Goal: Task Accomplishment & Management: Manage account settings

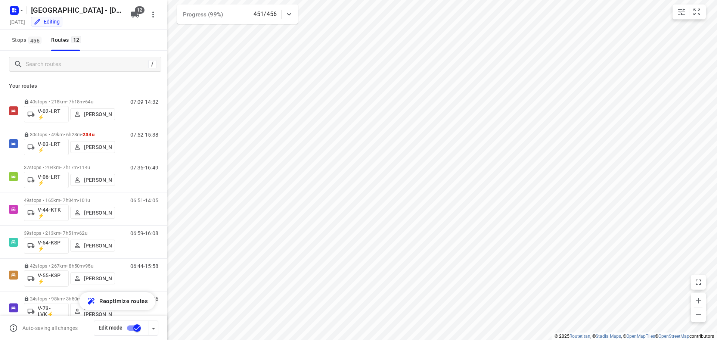
click at [42, 72] on div "/" at bounding box center [83, 64] width 167 height 27
click at [44, 63] on input "Search routes" at bounding box center [85, 65] width 119 height 12
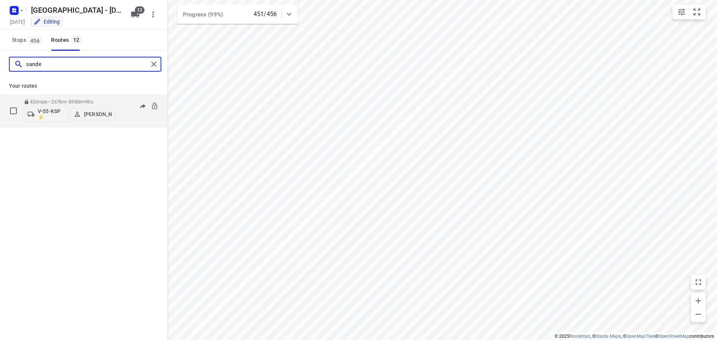
type input "sande"
click at [79, 100] on p "42 stops • 267km • 8h50m • 95u" at bounding box center [69, 102] width 91 height 6
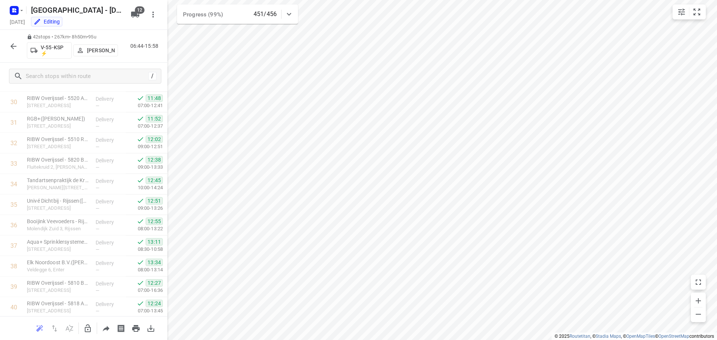
scroll to position [694, 0]
click at [10, 48] on icon "button" at bounding box center [13, 46] width 9 height 9
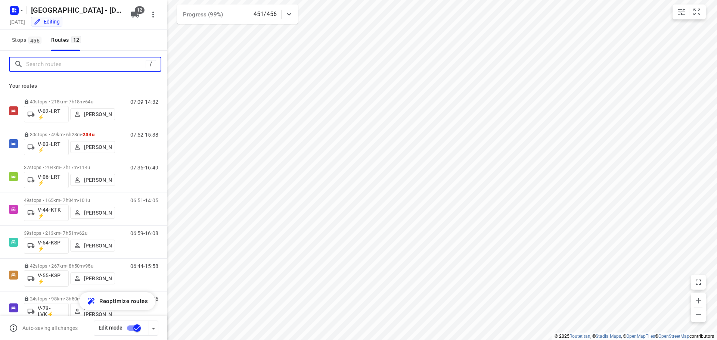
click at [45, 63] on input "Search routes" at bounding box center [85, 65] width 119 height 12
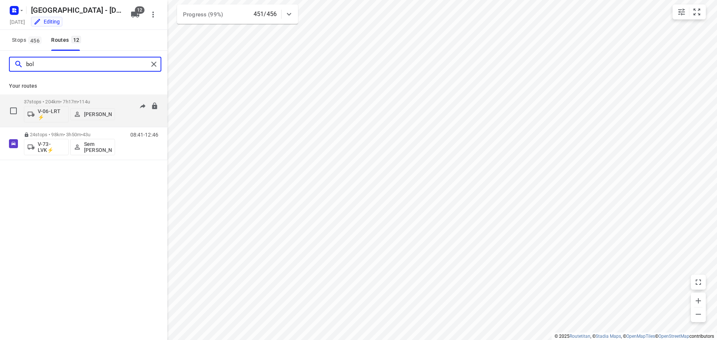
type input "bol"
click at [57, 97] on div "37 stops • 204km • 7h17m • 114u V-06-LRT ⚡ Thomas Bol" at bounding box center [69, 110] width 91 height 31
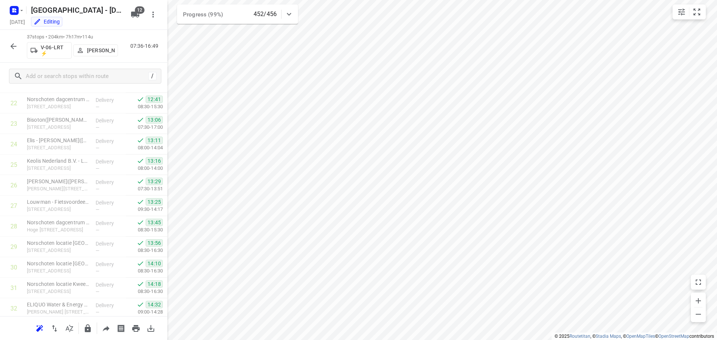
scroll to position [591, 0]
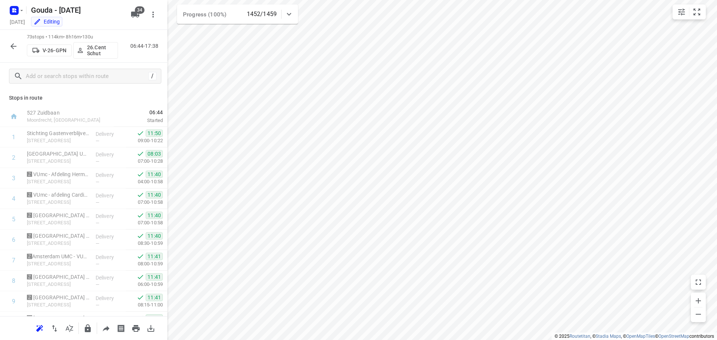
scroll to position [1082, 0]
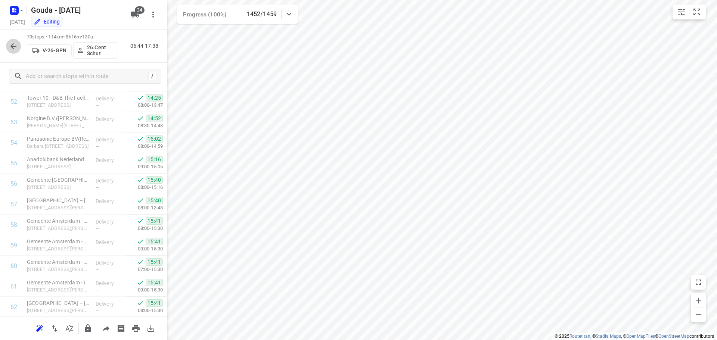
click at [15, 43] on icon "button" at bounding box center [13, 46] width 9 height 9
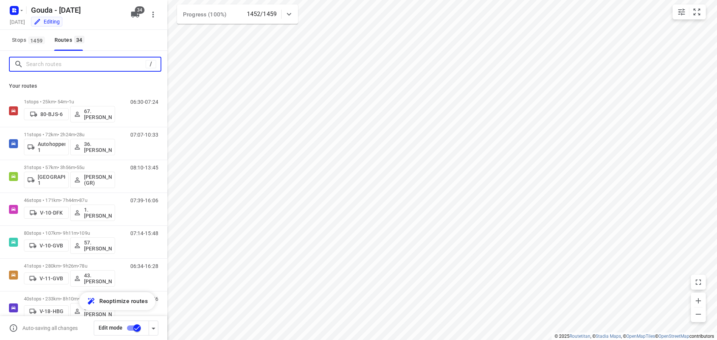
drag, startPoint x: 65, startPoint y: 66, endPoint x: 68, endPoint y: 60, distance: 7.2
click at [64, 66] on input "Search routes" at bounding box center [85, 65] width 119 height 12
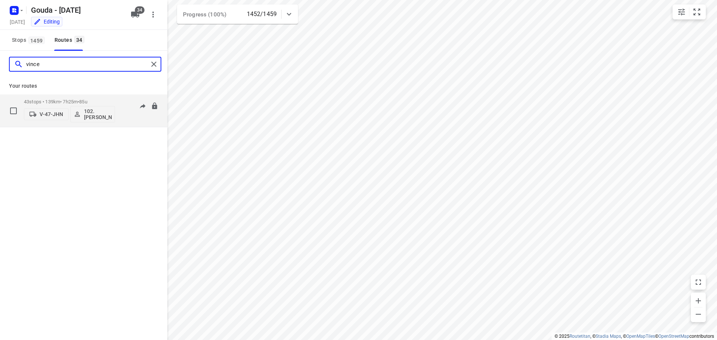
type input "vince"
click at [80, 97] on div "43 stops • 139km • 7h25m • 85u V-47-JHN 102.Vincent Dekker" at bounding box center [69, 110] width 91 height 31
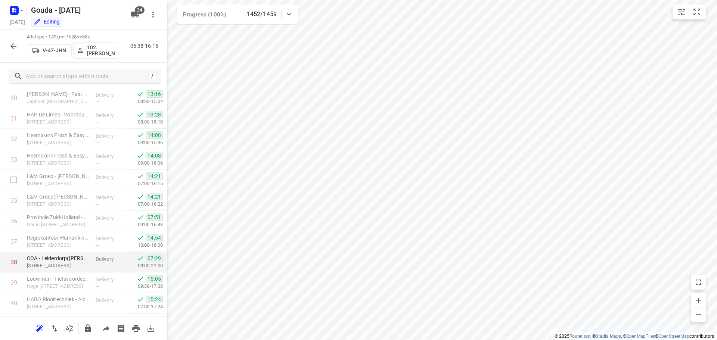
scroll to position [714, 0]
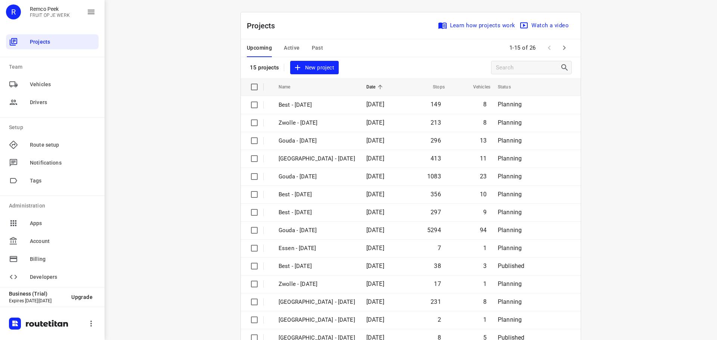
click at [287, 50] on span "Active" at bounding box center [292, 47] width 16 height 9
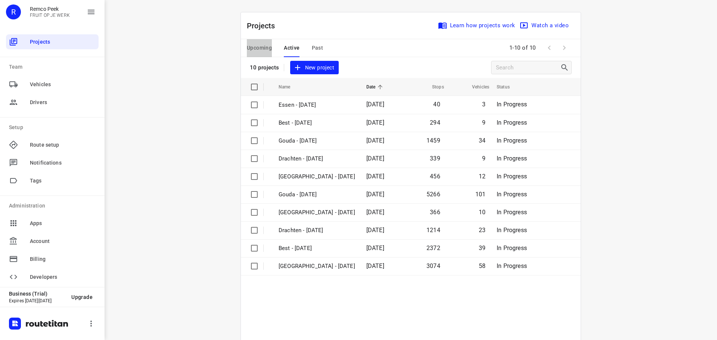
drag, startPoint x: 259, startPoint y: 48, endPoint x: 330, endPoint y: 2, distance: 84.7
click at [259, 46] on span "Upcoming" at bounding box center [259, 47] width 25 height 9
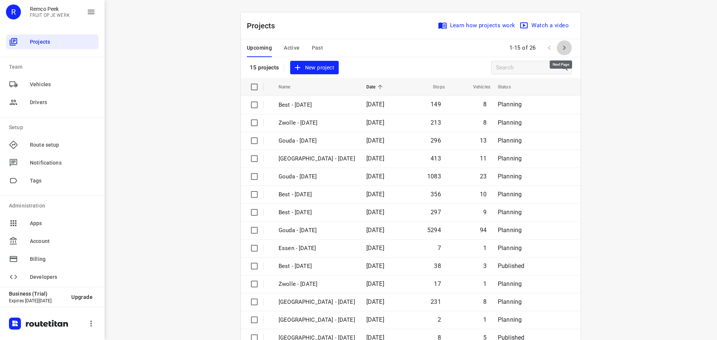
click at [561, 48] on icon "button" at bounding box center [564, 47] width 9 height 9
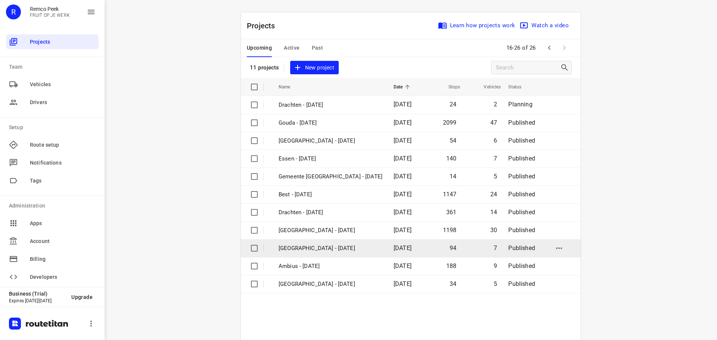
scroll to position [55, 0]
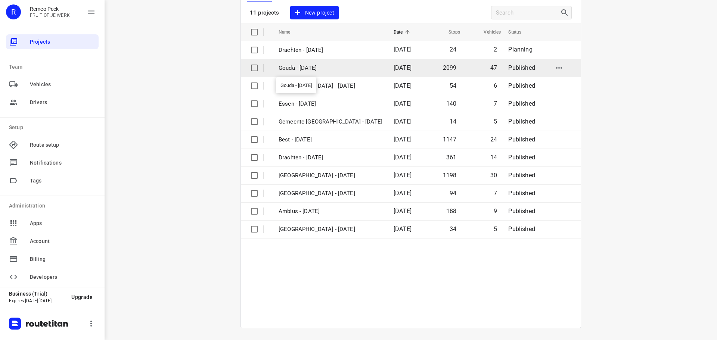
click at [318, 70] on p "Gouda - Wednesday" at bounding box center [330, 68] width 104 height 9
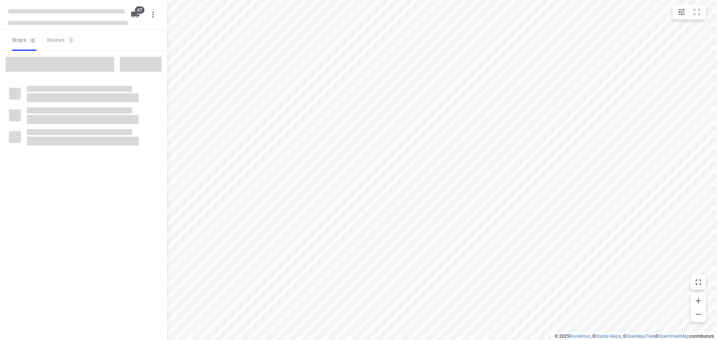
checkbox input "true"
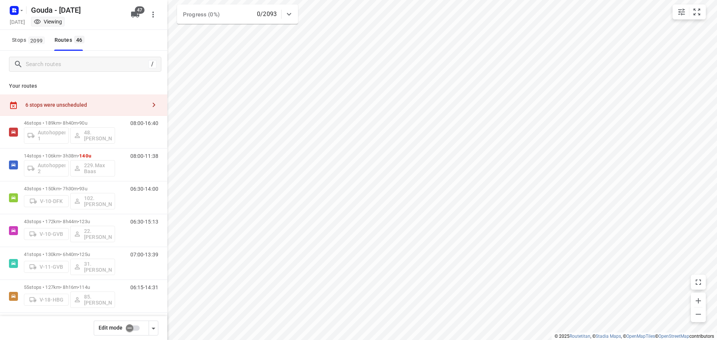
click at [136, 329] on input "checkbox" at bounding box center [129, 328] width 43 height 14
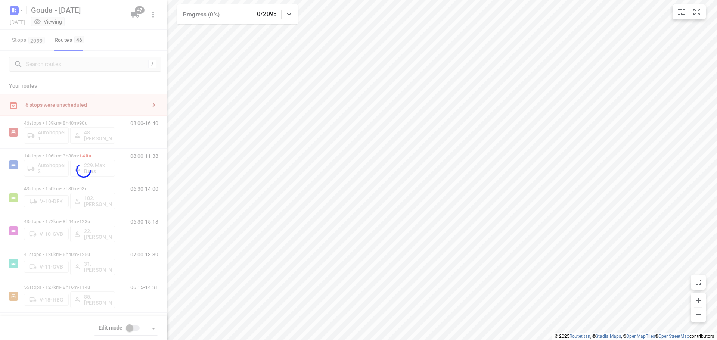
checkbox input "true"
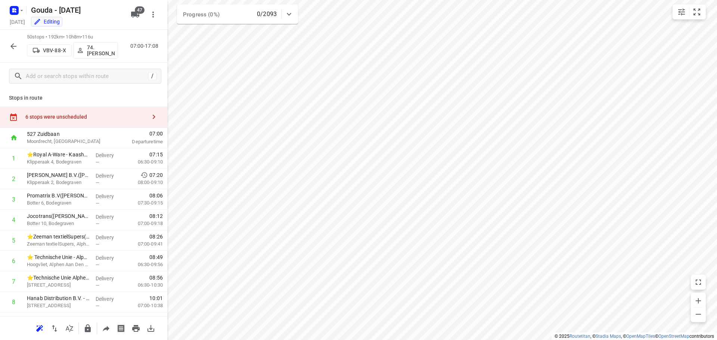
click at [149, 120] on icon "button" at bounding box center [153, 116] width 9 height 9
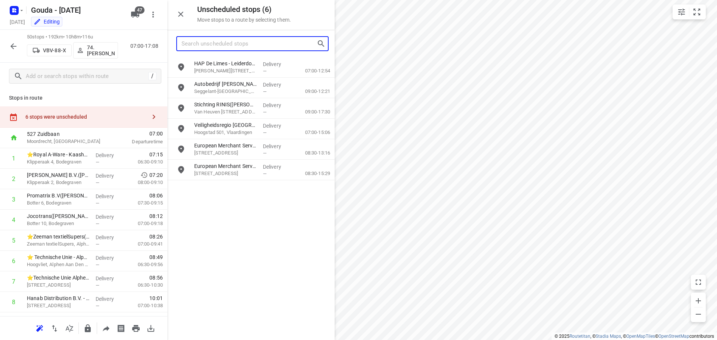
click at [214, 44] on input "Search unscheduled stops" at bounding box center [248, 44] width 135 height 12
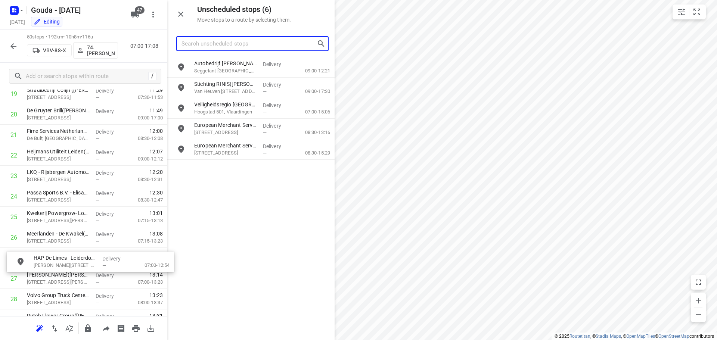
scroll to position [435, 0]
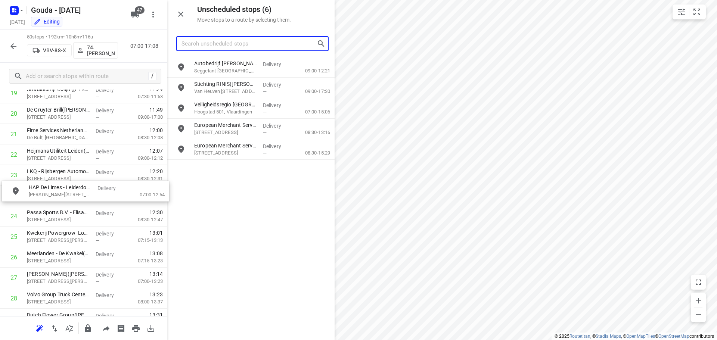
drag, startPoint x: 230, startPoint y: 66, endPoint x: 63, endPoint y: 192, distance: 208.7
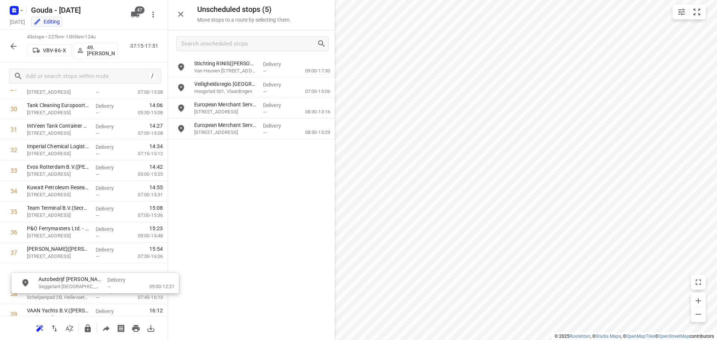
scroll to position [648, 0]
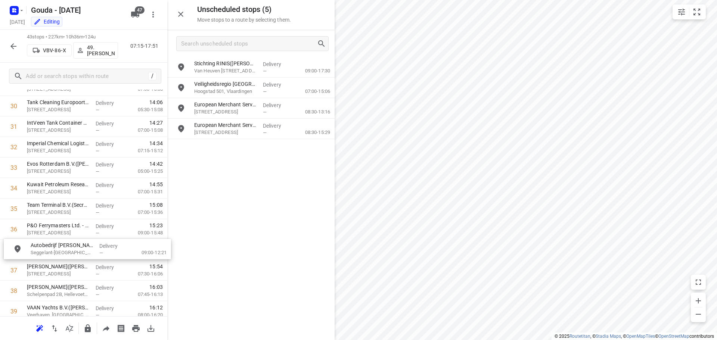
drag, startPoint x: 223, startPoint y: 77, endPoint x: 71, endPoint y: 252, distance: 232.0
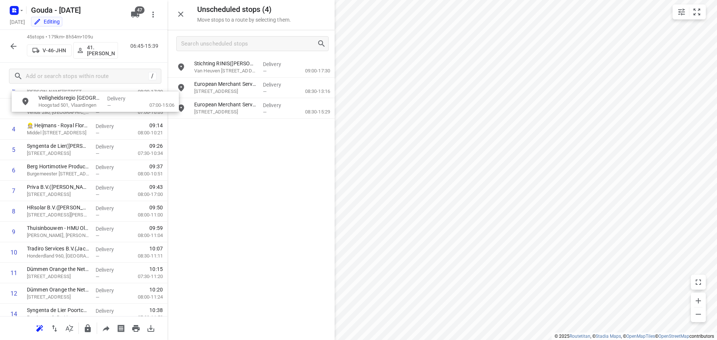
scroll to position [0, 0]
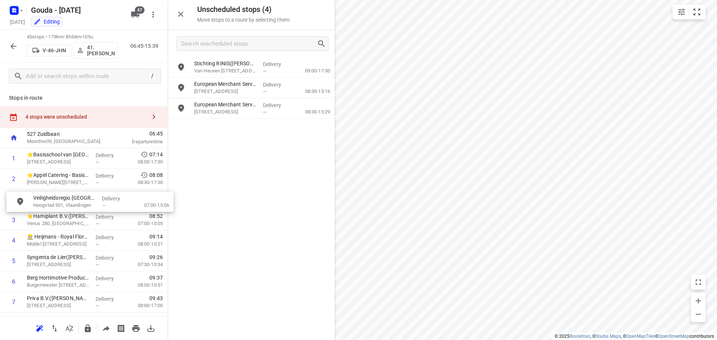
drag, startPoint x: 243, startPoint y: 90, endPoint x: 80, endPoint y: 205, distance: 199.3
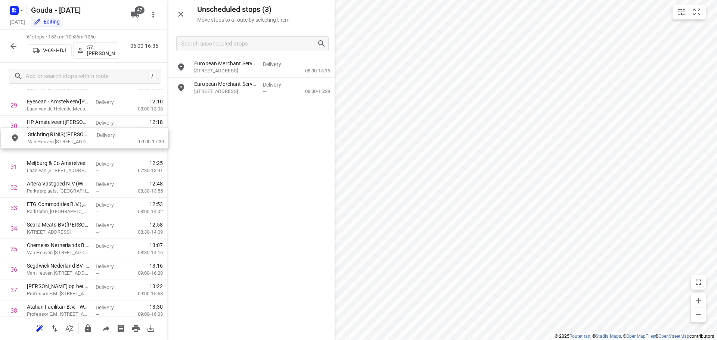
scroll to position [626, 0]
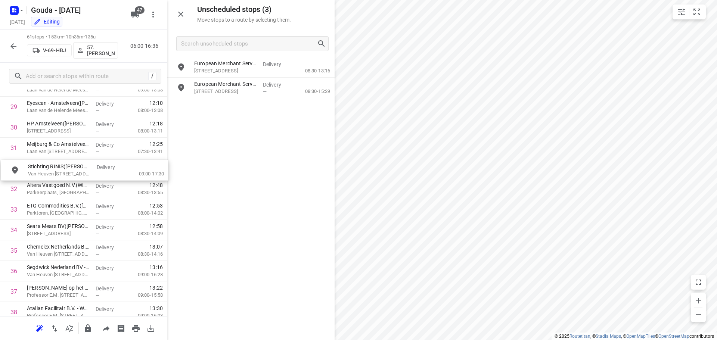
drag, startPoint x: 235, startPoint y: 71, endPoint x: 68, endPoint y: 179, distance: 198.5
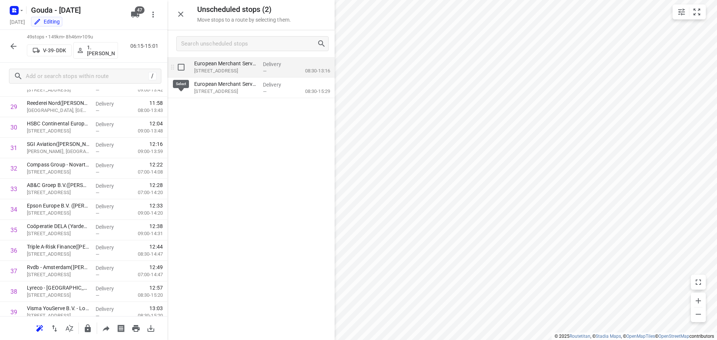
click at [181, 68] on input "grid" at bounding box center [181, 67] width 15 height 15
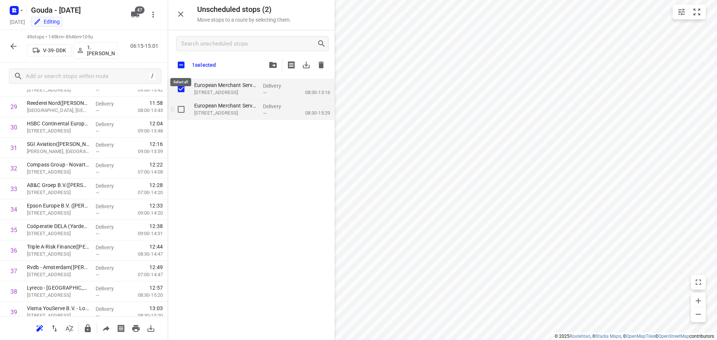
checkbox input "true"
click at [182, 110] on input "grid" at bounding box center [181, 109] width 15 height 15
checkbox input "true"
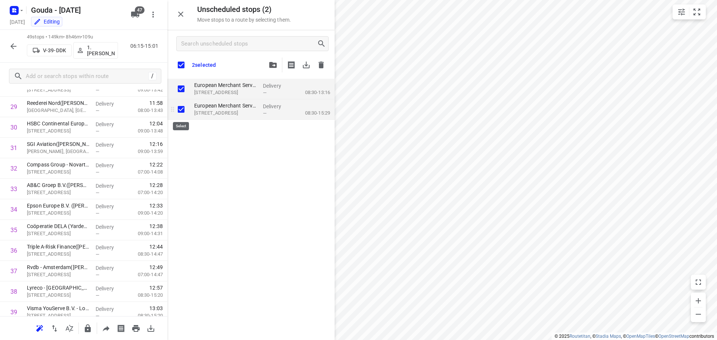
checkbox input "true"
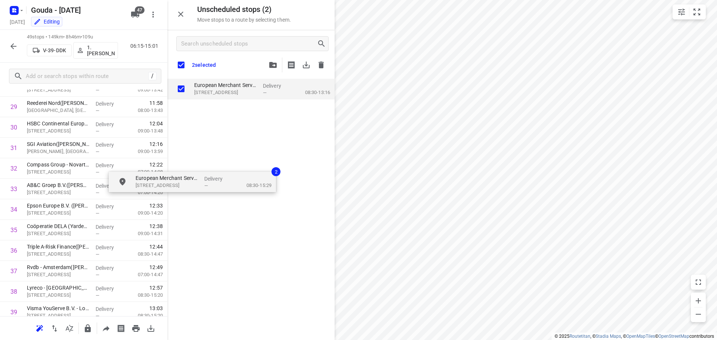
checkbox input "true"
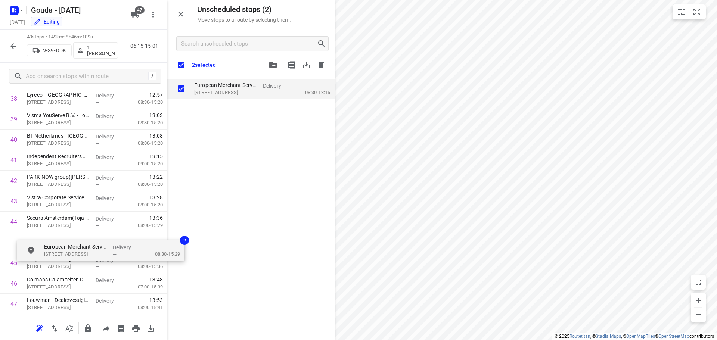
scroll to position [820, 0]
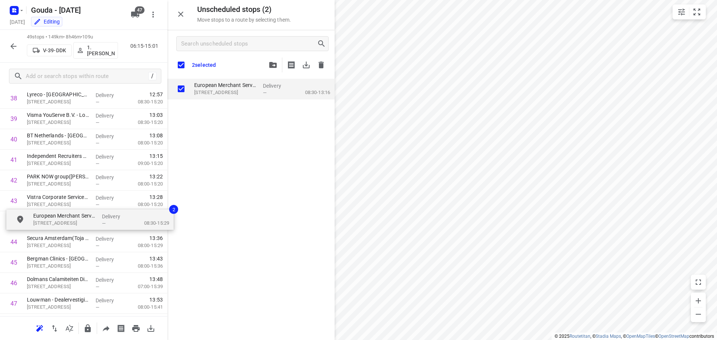
drag, startPoint x: 215, startPoint y: 113, endPoint x: 53, endPoint y: 225, distance: 196.6
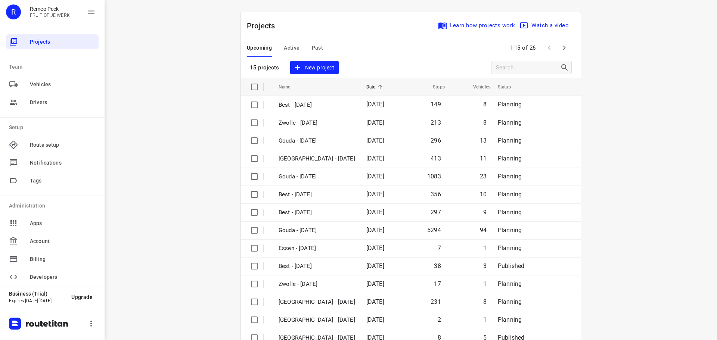
click at [285, 49] on span "Active" at bounding box center [292, 47] width 16 height 9
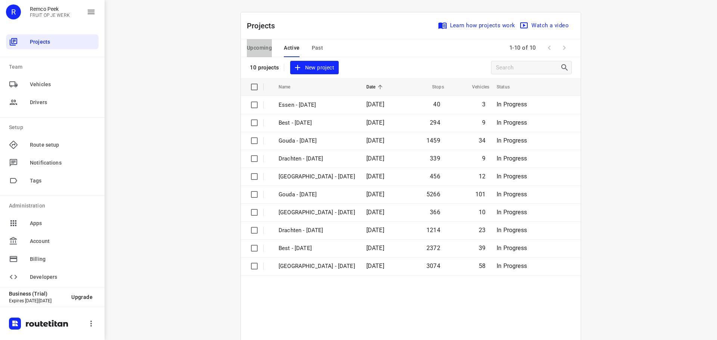
click at [262, 47] on span "Upcoming" at bounding box center [259, 47] width 25 height 9
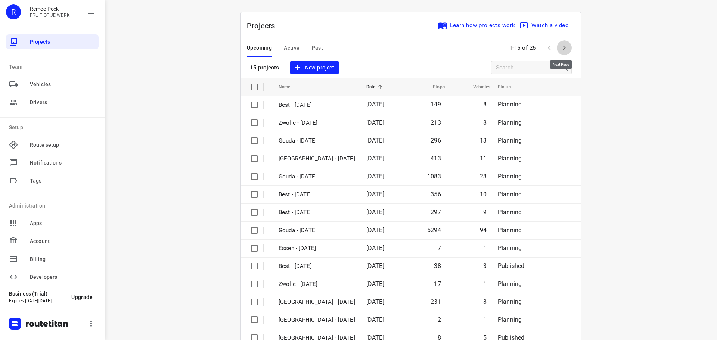
click at [557, 45] on button "button" at bounding box center [564, 47] width 15 height 15
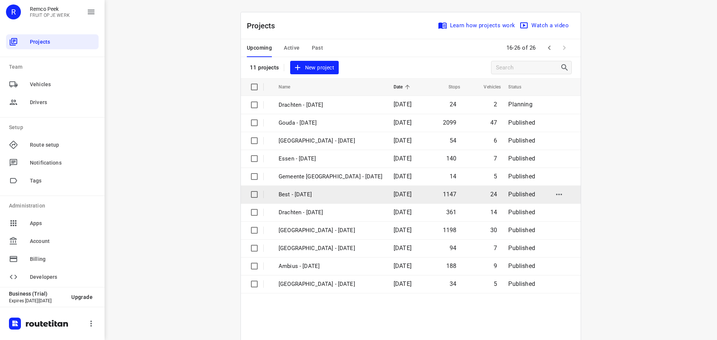
click at [304, 191] on p "Best - Wednesday" at bounding box center [330, 194] width 104 height 9
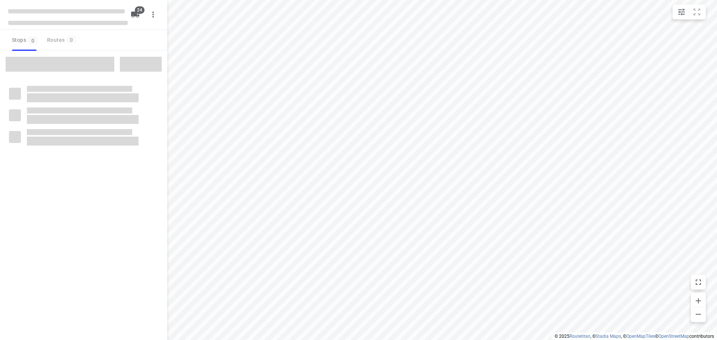
checkbox input "true"
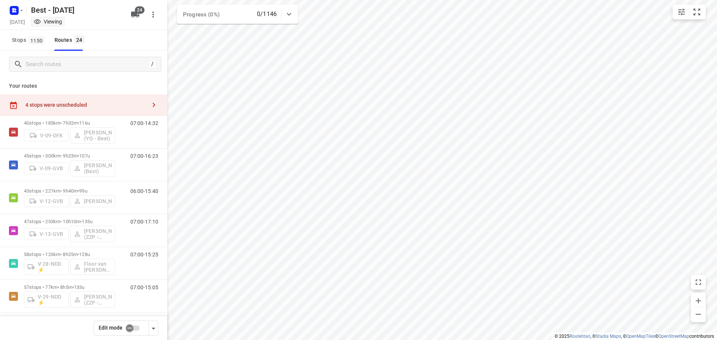
click at [149, 106] on icon "button" at bounding box center [153, 104] width 9 height 9
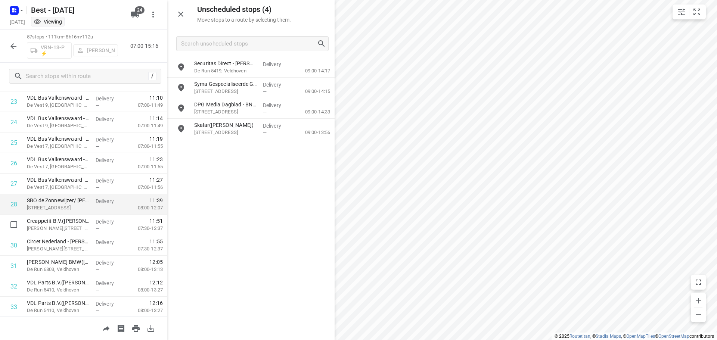
scroll to position [597, 0]
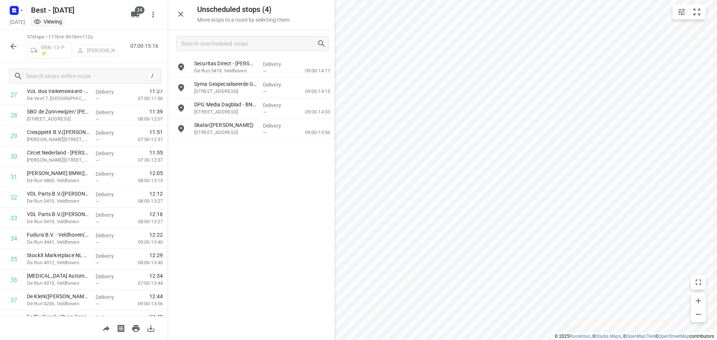
click at [13, 44] on icon "button" at bounding box center [13, 46] width 6 height 6
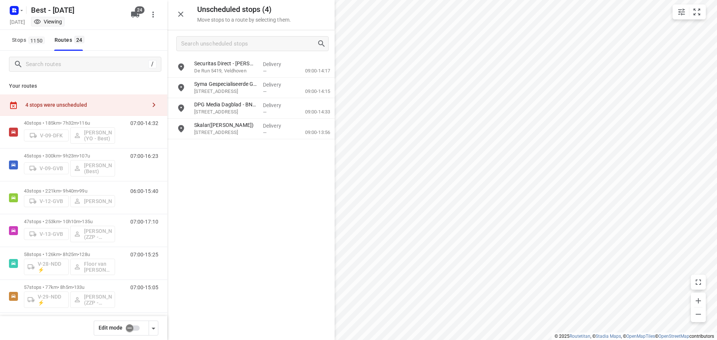
click at [138, 328] on input "checkbox" at bounding box center [129, 328] width 43 height 14
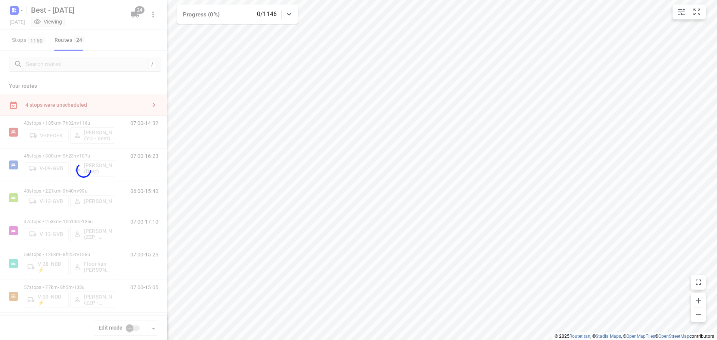
checkbox input "true"
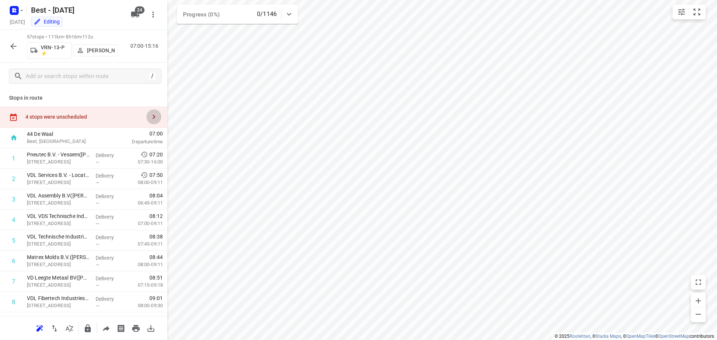
click at [153, 116] on icon "button" at bounding box center [154, 117] width 3 height 4
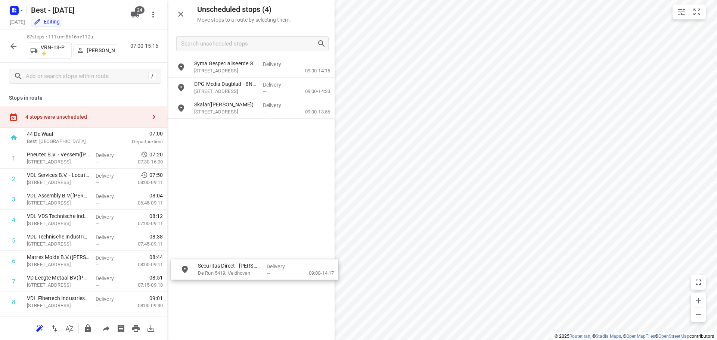
drag, startPoint x: 237, startPoint y: 90, endPoint x: 225, endPoint y: 254, distance: 164.7
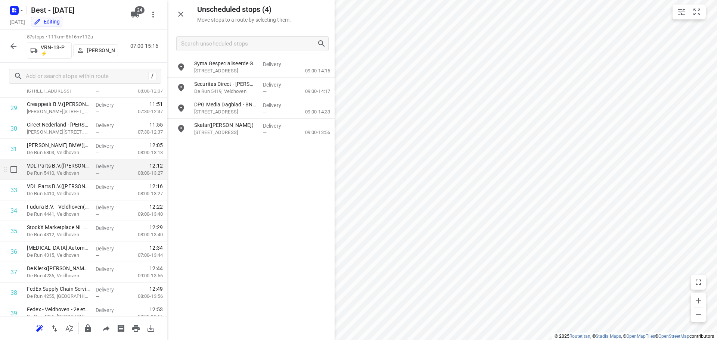
scroll to position [612, 0]
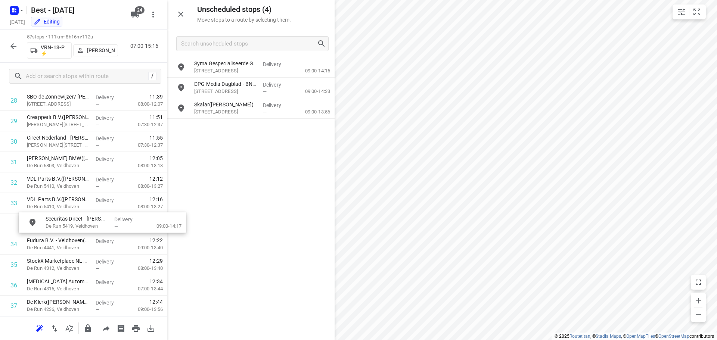
drag, startPoint x: 220, startPoint y: 91, endPoint x: 65, endPoint y: 231, distance: 209.1
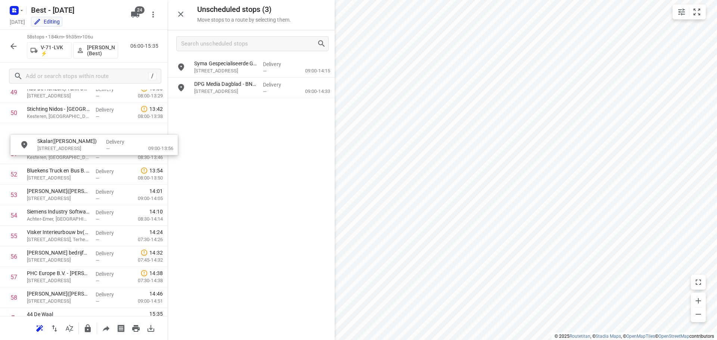
scroll to position [1047, 0]
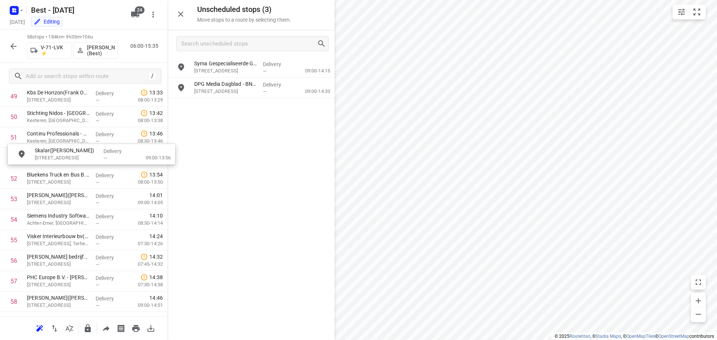
drag, startPoint x: 242, startPoint y: 110, endPoint x: 81, endPoint y: 156, distance: 167.3
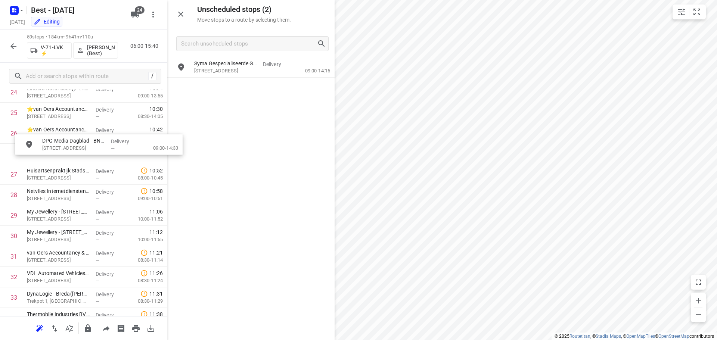
scroll to position [538, 0]
drag, startPoint x: 229, startPoint y: 95, endPoint x: 67, endPoint y: 162, distance: 174.7
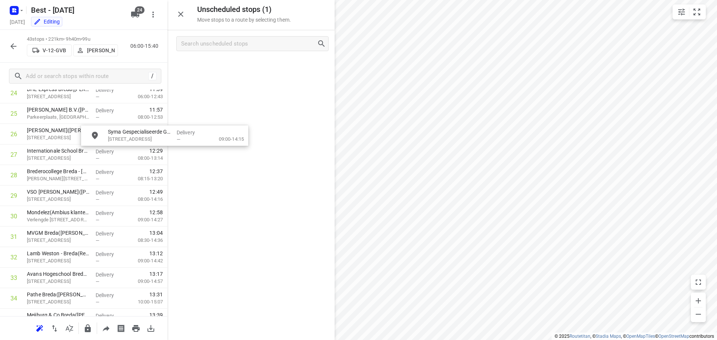
scroll to position [535, 0]
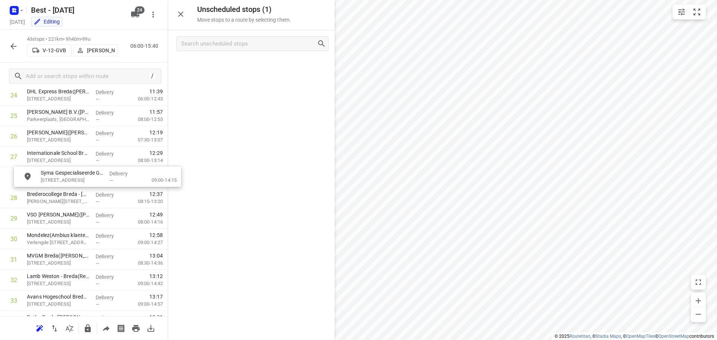
drag, startPoint x: 214, startPoint y: 71, endPoint x: 60, endPoint y: 183, distance: 190.7
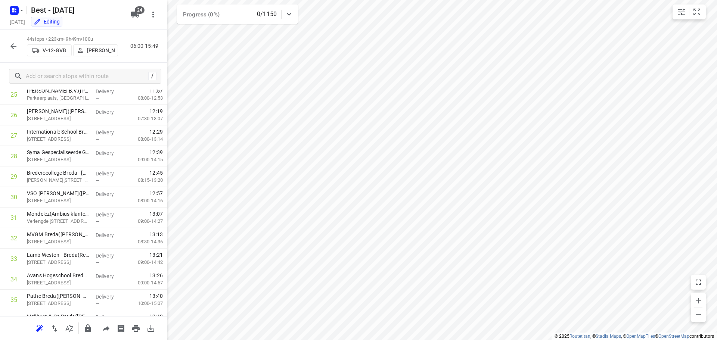
click at [15, 39] on button "button" at bounding box center [13, 46] width 15 height 15
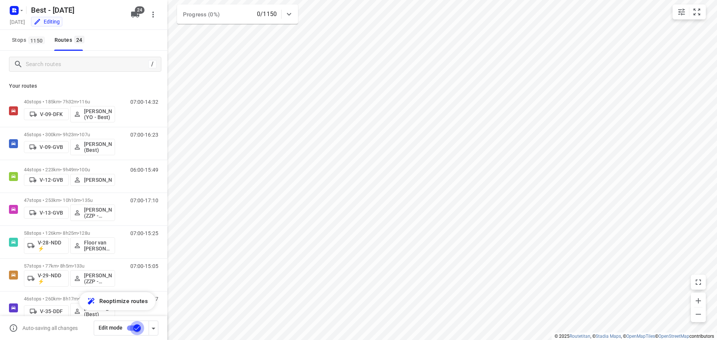
click at [129, 328] on input "checkbox" at bounding box center [137, 328] width 43 height 14
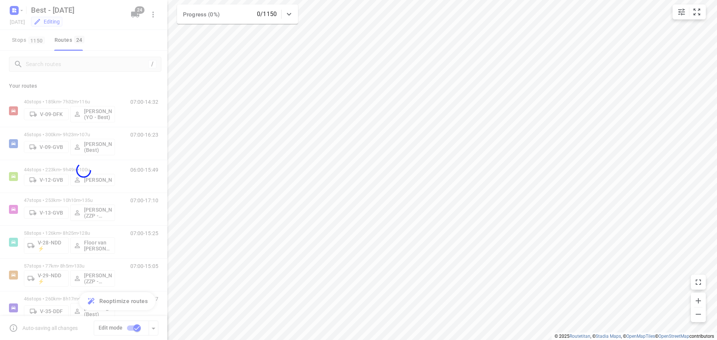
checkbox input "false"
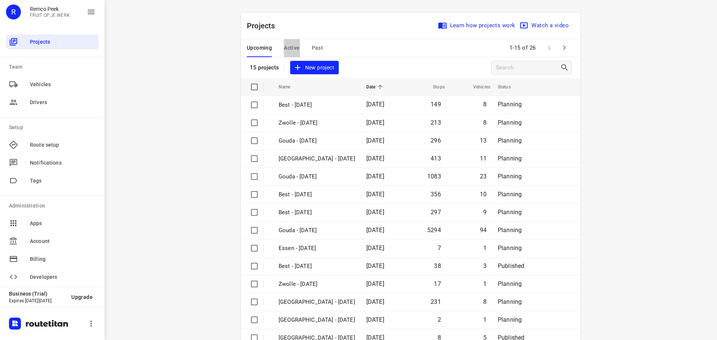
click at [288, 52] on span "Active" at bounding box center [292, 47] width 16 height 9
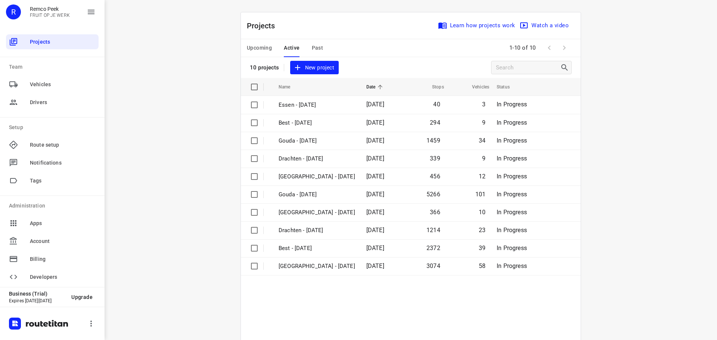
click at [262, 48] on span "Upcoming" at bounding box center [259, 47] width 25 height 9
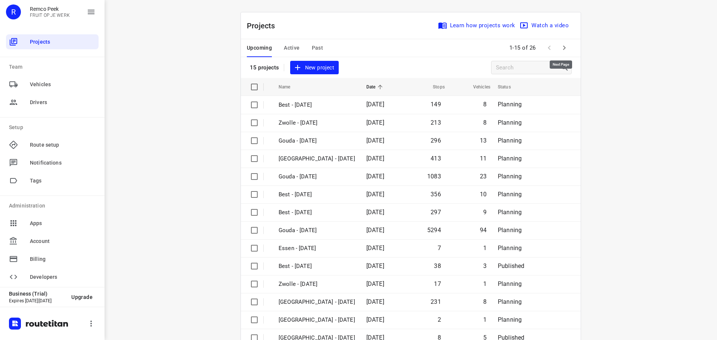
drag, startPoint x: 562, startPoint y: 48, endPoint x: 461, endPoint y: 0, distance: 112.0
click at [560, 47] on icon "button" at bounding box center [564, 47] width 9 height 9
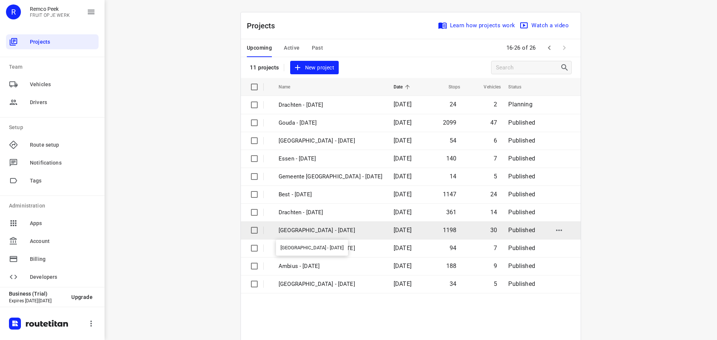
click at [306, 230] on p "[GEOGRAPHIC_DATA] - [DATE]" at bounding box center [330, 230] width 104 height 9
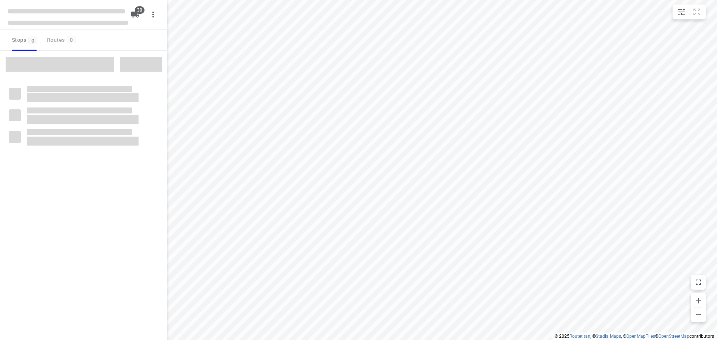
checkbox input "true"
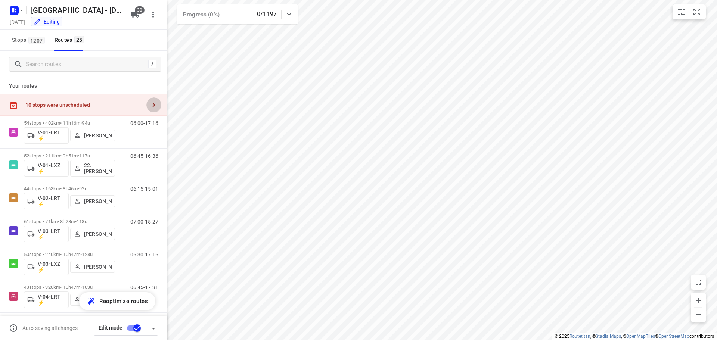
click at [153, 105] on icon "button" at bounding box center [154, 105] width 3 height 4
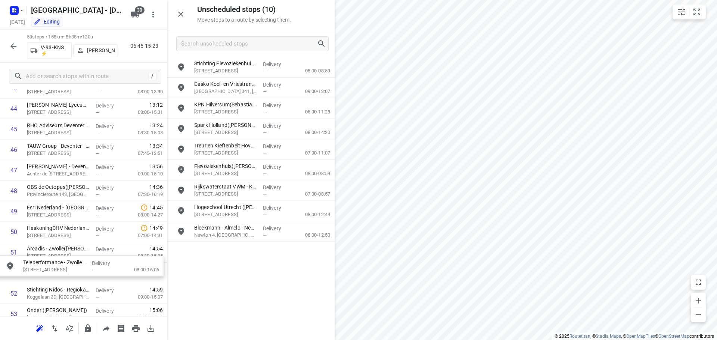
scroll to position [937, 0]
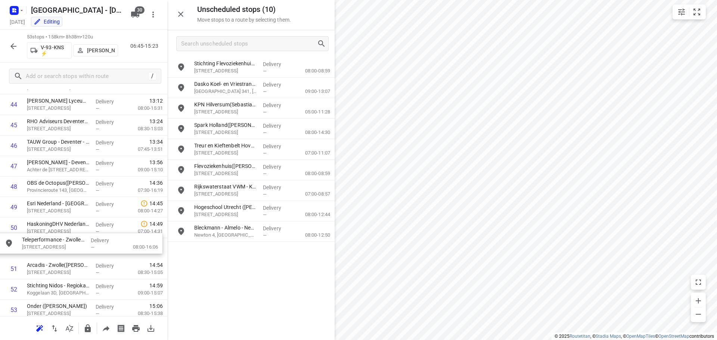
drag, startPoint x: 243, startPoint y: 248, endPoint x: 66, endPoint y: 239, distance: 176.8
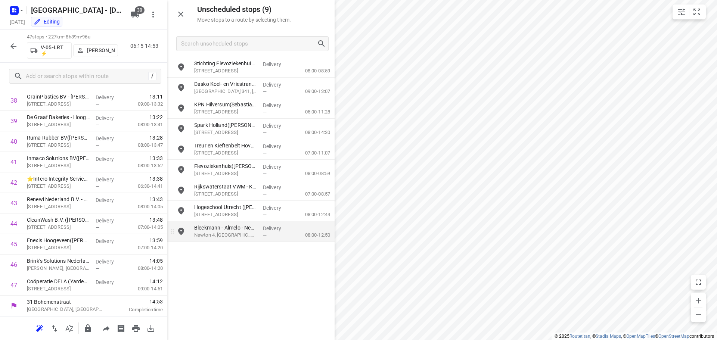
scroll to position [817, 0]
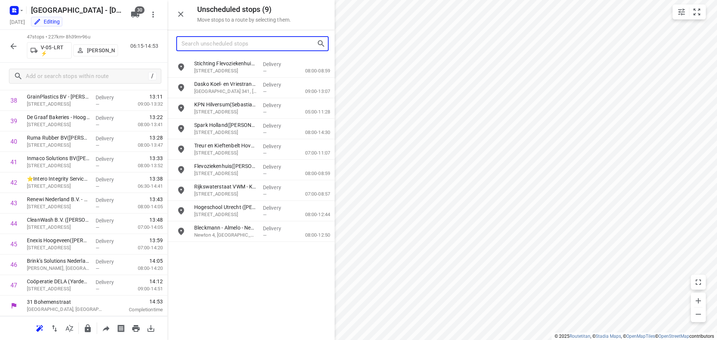
click at [231, 48] on input "Search unscheduled stops" at bounding box center [248, 44] width 135 height 12
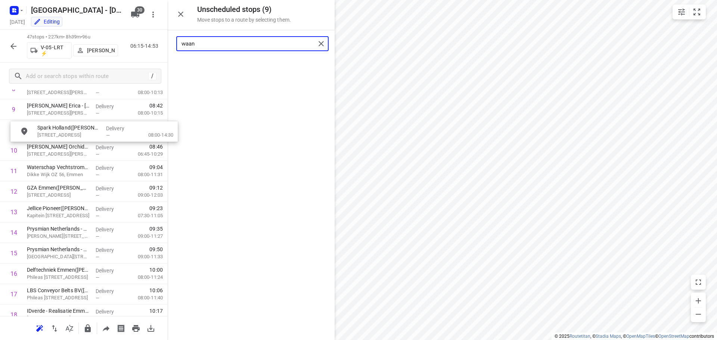
scroll to position [212, 0]
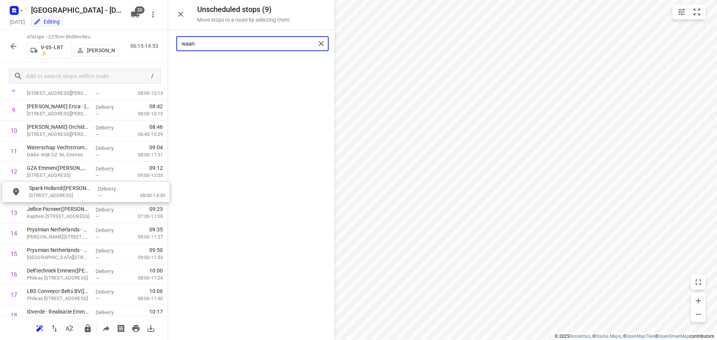
drag, startPoint x: 231, startPoint y: 65, endPoint x: 65, endPoint y: 191, distance: 208.8
type input "waan"
click at [248, 43] on input "waan" at bounding box center [248, 44] width 134 height 12
click at [247, 43] on input "waan" at bounding box center [248, 44] width 134 height 12
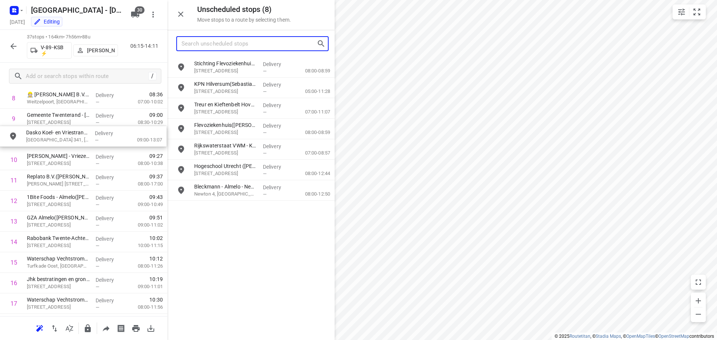
scroll to position [201, 0]
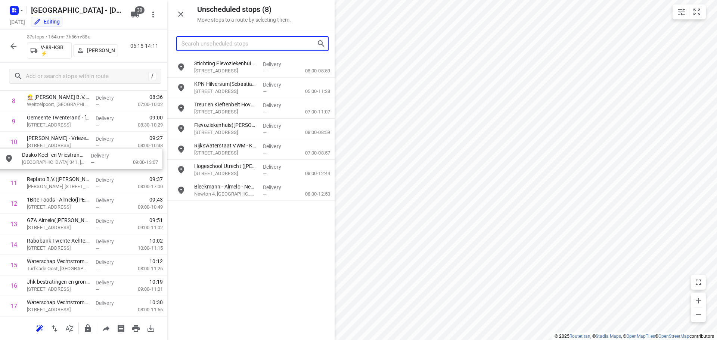
drag, startPoint x: 232, startPoint y: 85, endPoint x: 58, endPoint y: 157, distance: 188.1
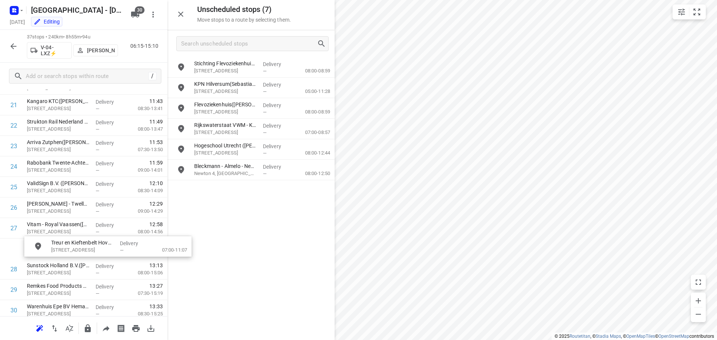
scroll to position [464, 0]
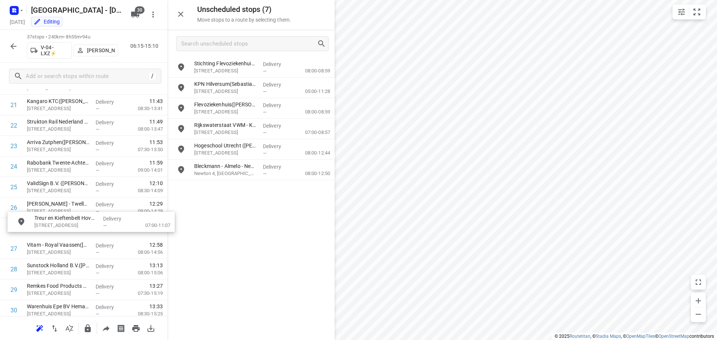
drag, startPoint x: 226, startPoint y: 110, endPoint x: 65, endPoint y: 225, distance: 198.3
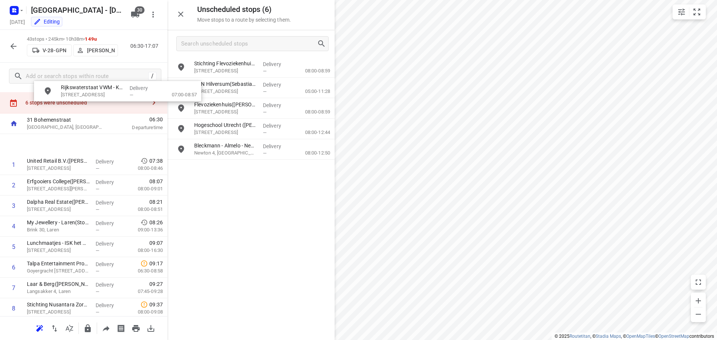
scroll to position [0, 0]
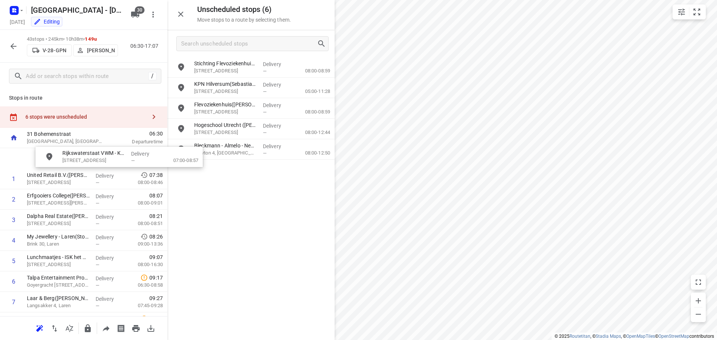
drag, startPoint x: 180, startPoint y: 134, endPoint x: 77, endPoint y: 160, distance: 106.3
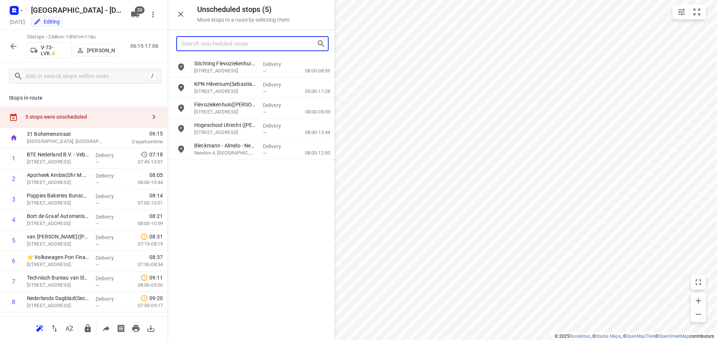
click at [214, 44] on input "Search unscheduled stops" at bounding box center [248, 44] width 135 height 12
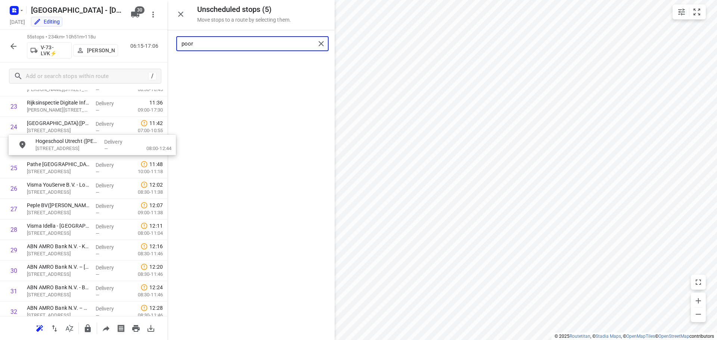
scroll to position [501, 0]
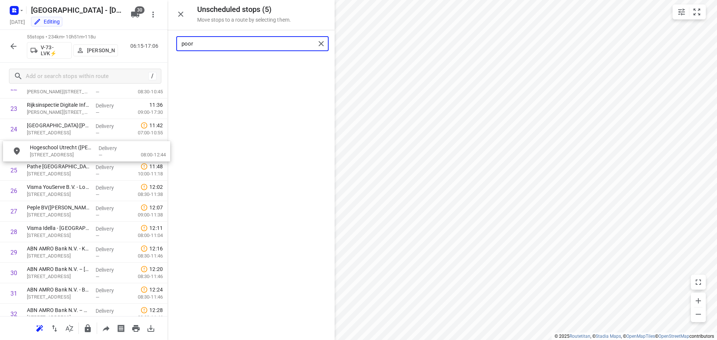
drag, startPoint x: 216, startPoint y: 62, endPoint x: 51, endPoint y: 149, distance: 187.2
type input "poor"
click at [252, 39] on input "poor" at bounding box center [248, 44] width 134 height 12
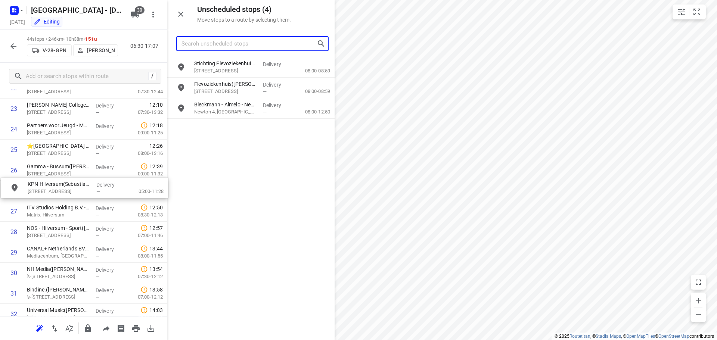
drag, startPoint x: 228, startPoint y: 89, endPoint x: 60, endPoint y: 191, distance: 196.9
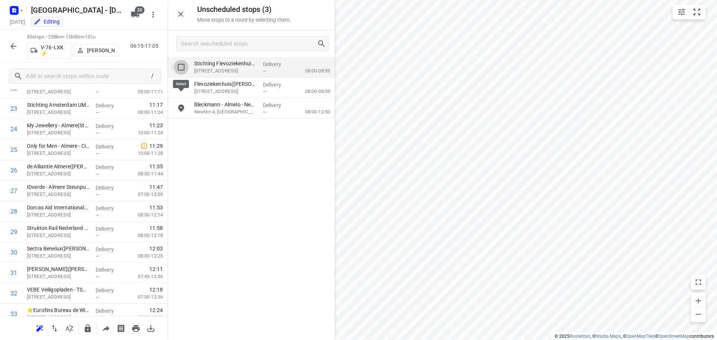
click at [181, 70] on input "grid" at bounding box center [181, 67] width 15 height 15
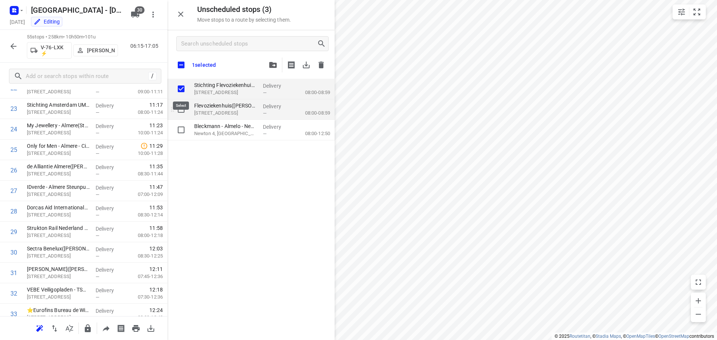
checkbox input "true"
click at [181, 106] on input "grid" at bounding box center [181, 109] width 15 height 15
checkbox input "true"
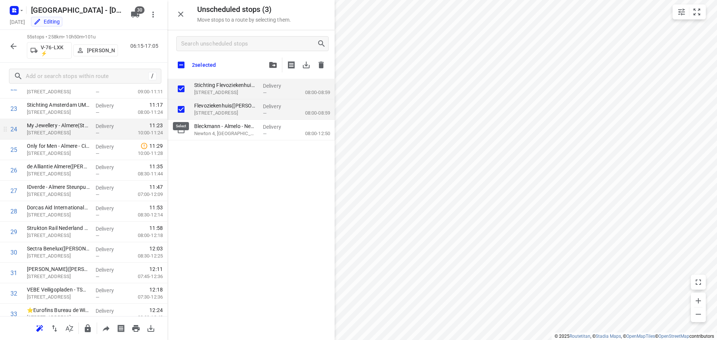
checkbox input "true"
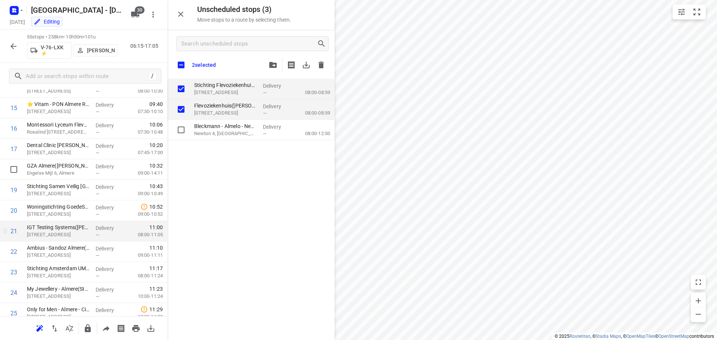
scroll to position [373, 0]
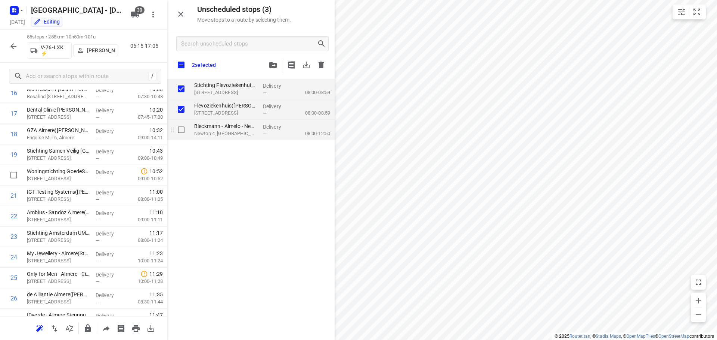
checkbox input "true"
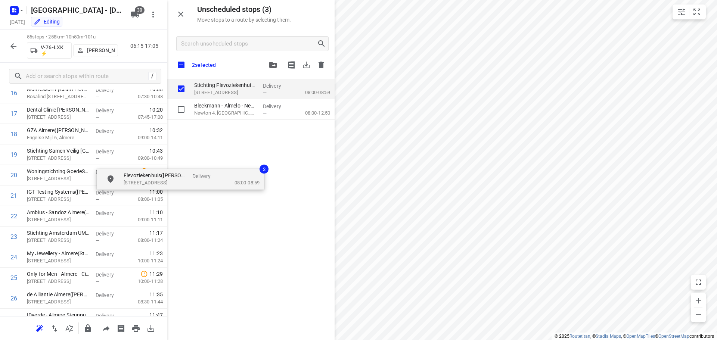
checkbox input "true"
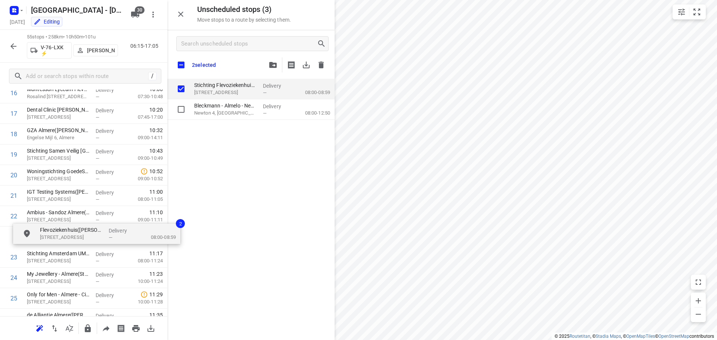
drag, startPoint x: 207, startPoint y: 124, endPoint x: 56, endPoint y: 240, distance: 189.8
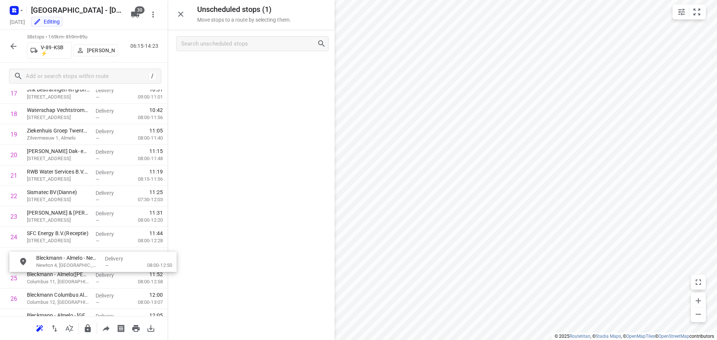
scroll to position [396, 0]
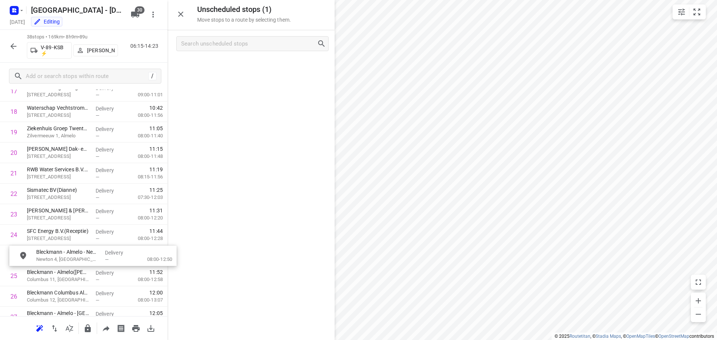
drag, startPoint x: 211, startPoint y: 76, endPoint x: 53, endPoint y: 261, distance: 243.6
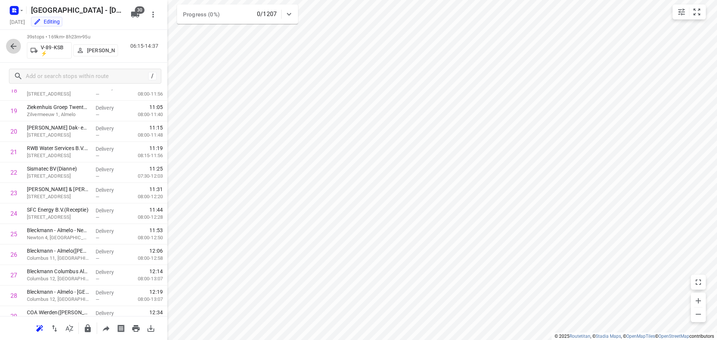
click at [12, 43] on icon "button" at bounding box center [13, 46] width 9 height 9
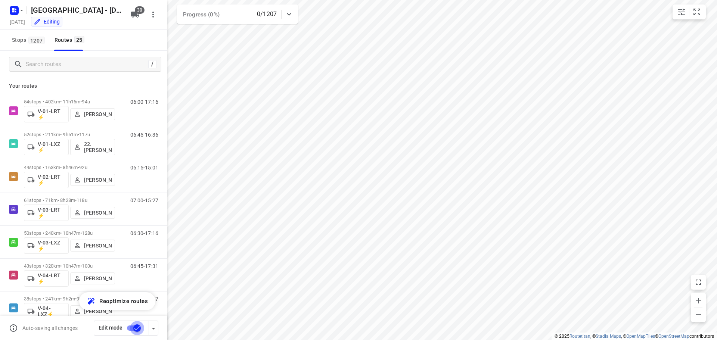
click at [129, 327] on input "checkbox" at bounding box center [137, 328] width 43 height 14
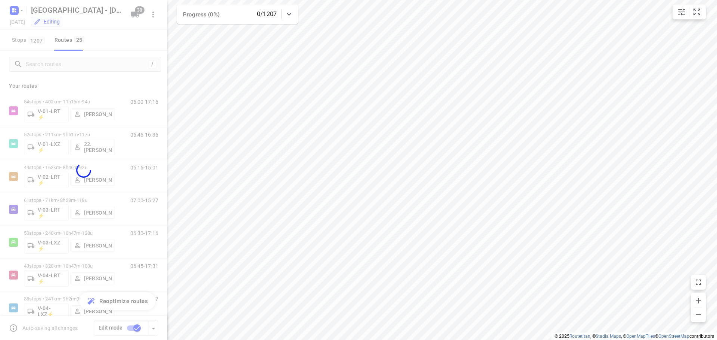
checkbox input "false"
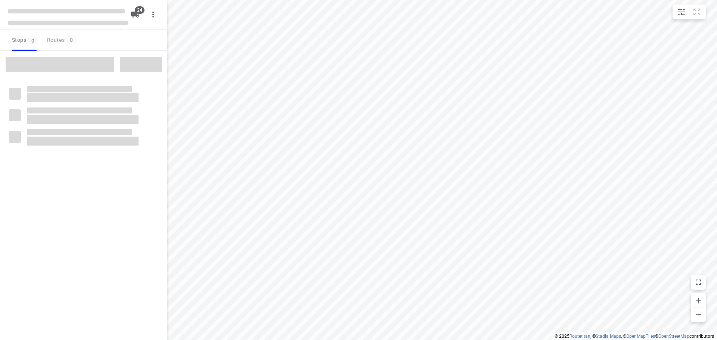
checkbox input "true"
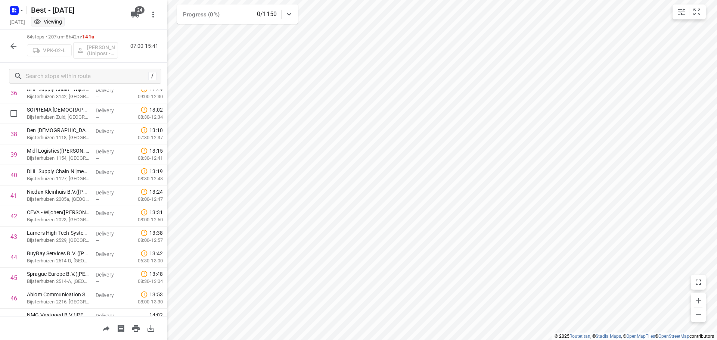
scroll to position [560, 0]
click at [9, 47] on icon "button" at bounding box center [13, 46] width 9 height 9
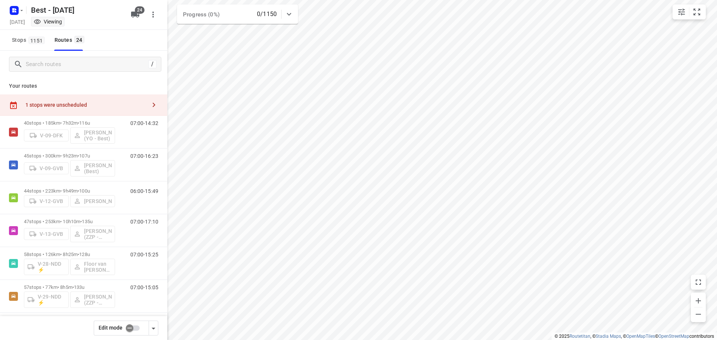
click at [136, 330] on input "checkbox" at bounding box center [129, 328] width 43 height 14
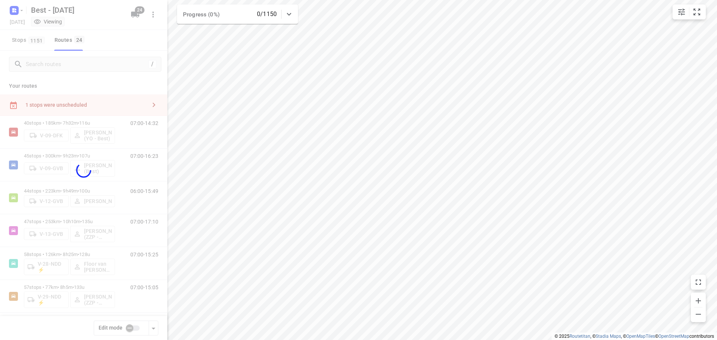
checkbox input "true"
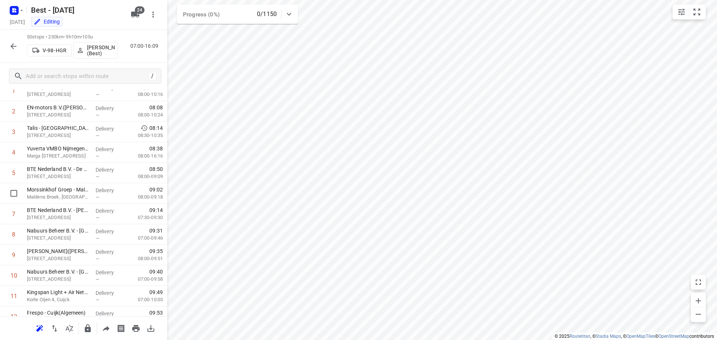
scroll to position [0, 0]
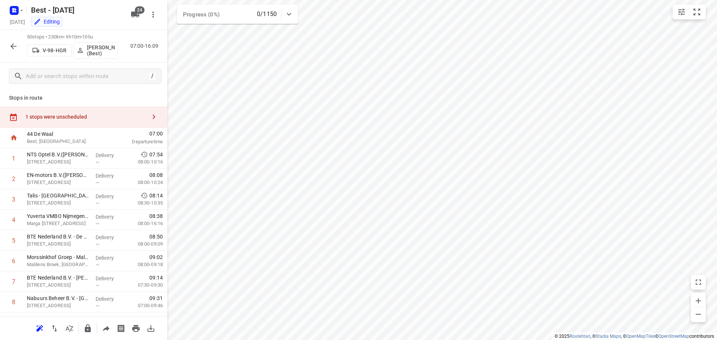
click at [149, 114] on icon "button" at bounding box center [153, 116] width 9 height 9
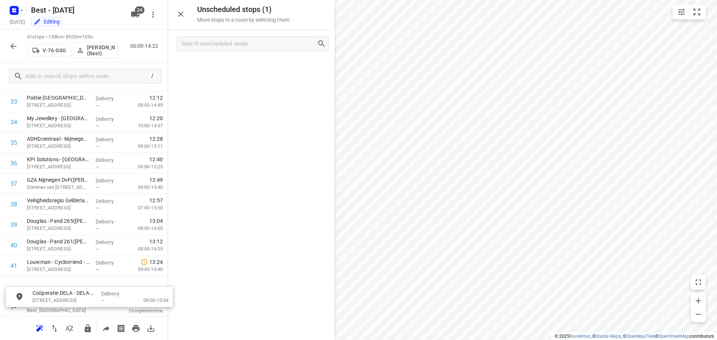
scroll to position [720, 0]
drag, startPoint x: 209, startPoint y: 69, endPoint x: 54, endPoint y: 286, distance: 266.7
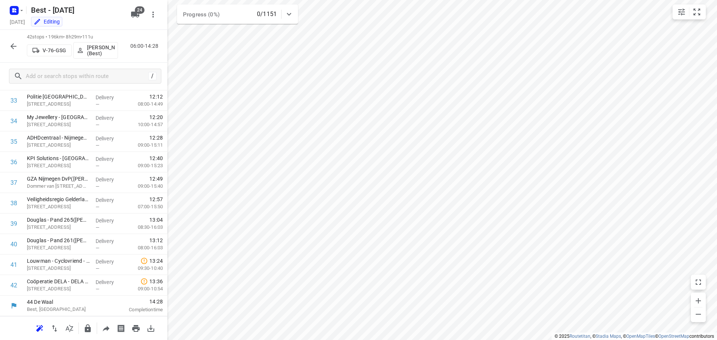
scroll to position [694, 0]
click at [12, 45] on icon "button" at bounding box center [13, 46] width 6 height 6
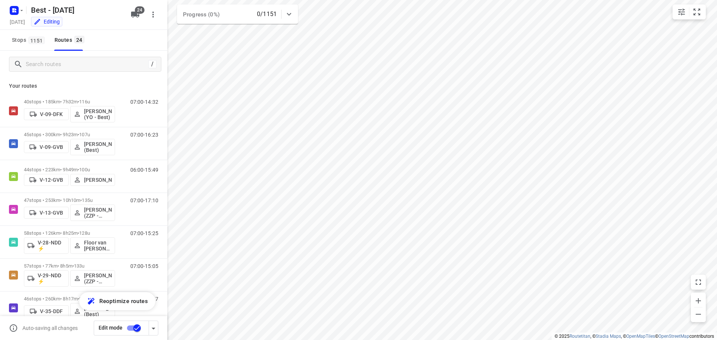
click at [127, 328] on input "checkbox" at bounding box center [137, 328] width 43 height 14
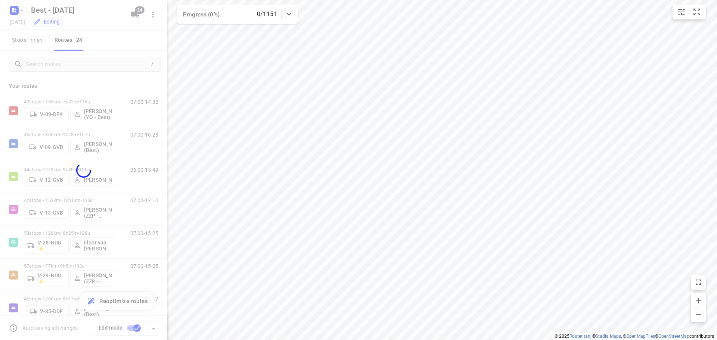
checkbox input "false"
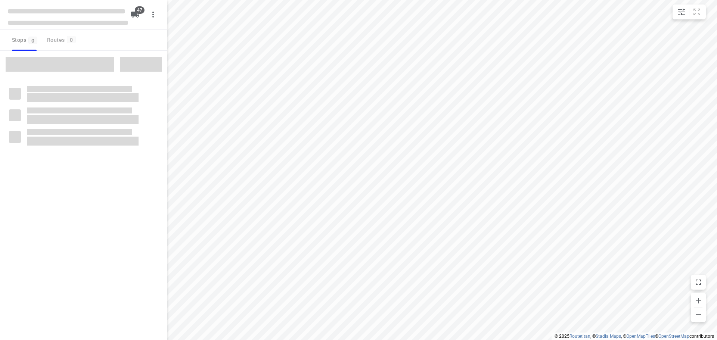
checkbox input "true"
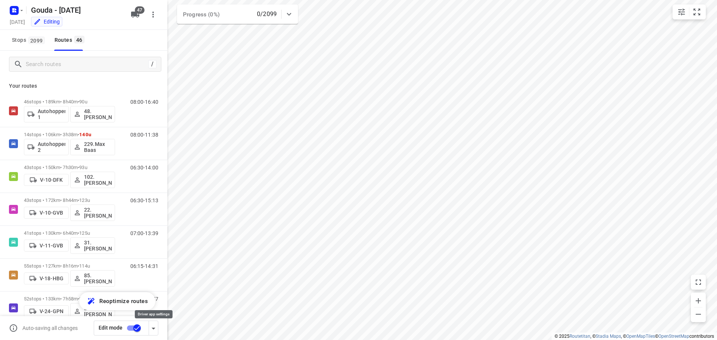
click at [156, 327] on icon "button" at bounding box center [153, 328] width 9 height 9
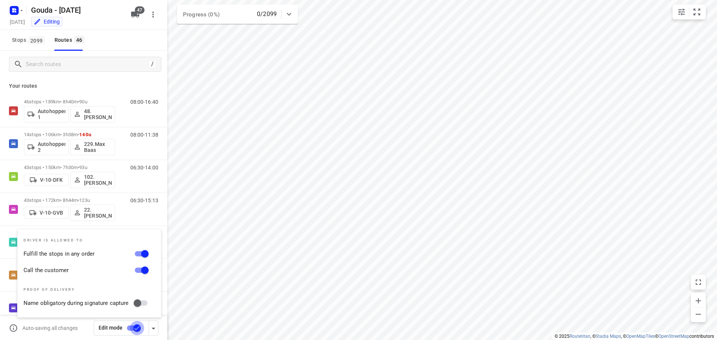
click at [129, 327] on input "checkbox" at bounding box center [137, 328] width 43 height 14
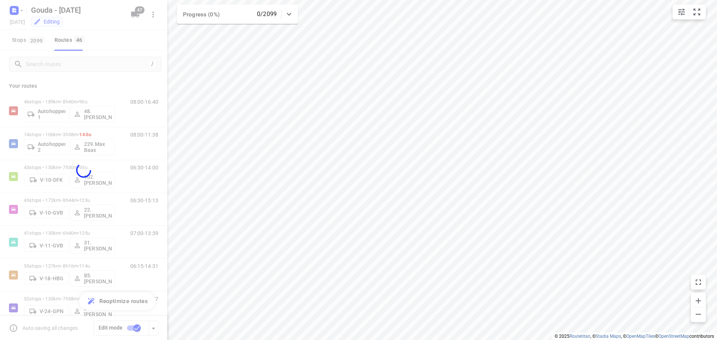
checkbox input "false"
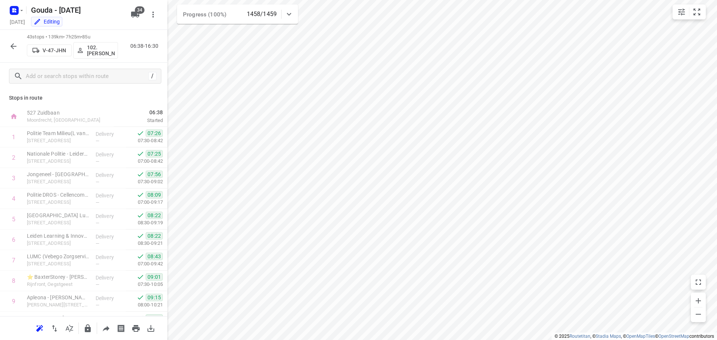
scroll to position [714, 0]
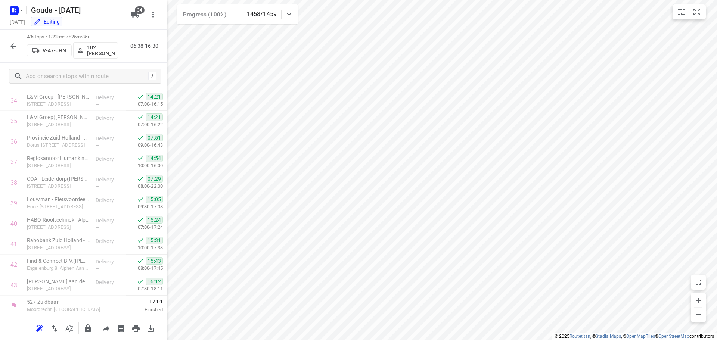
click at [11, 47] on icon "button" at bounding box center [13, 46] width 9 height 9
